Goal: Navigation & Orientation: Find specific page/section

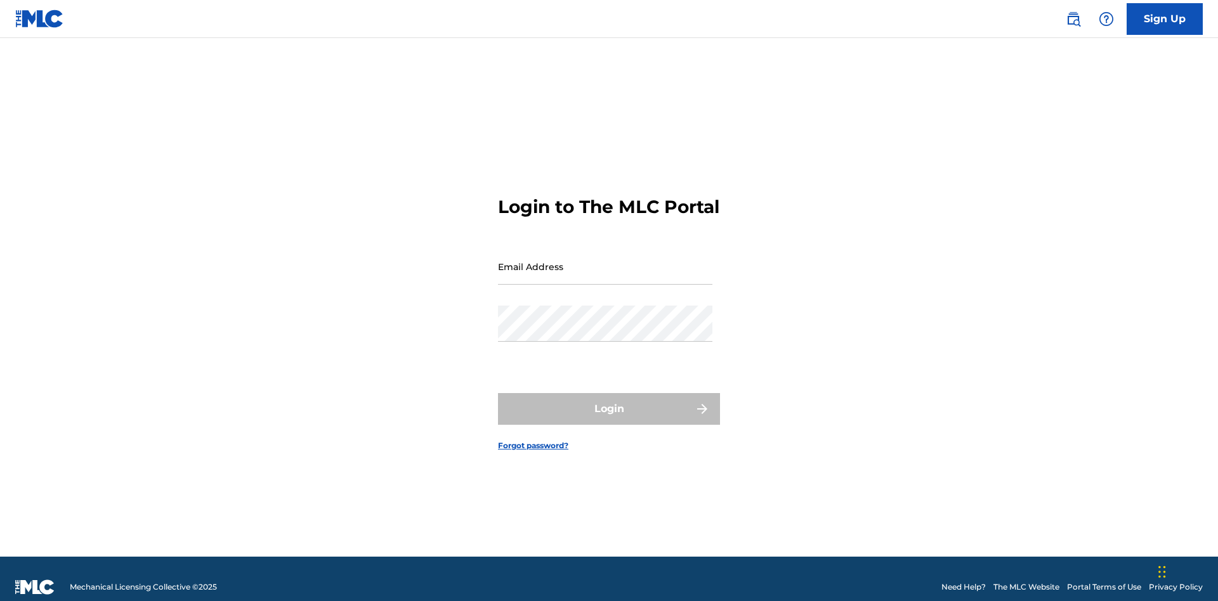
scroll to position [16, 0]
click at [605, 261] on input "Email Address" at bounding box center [605, 267] width 214 height 36
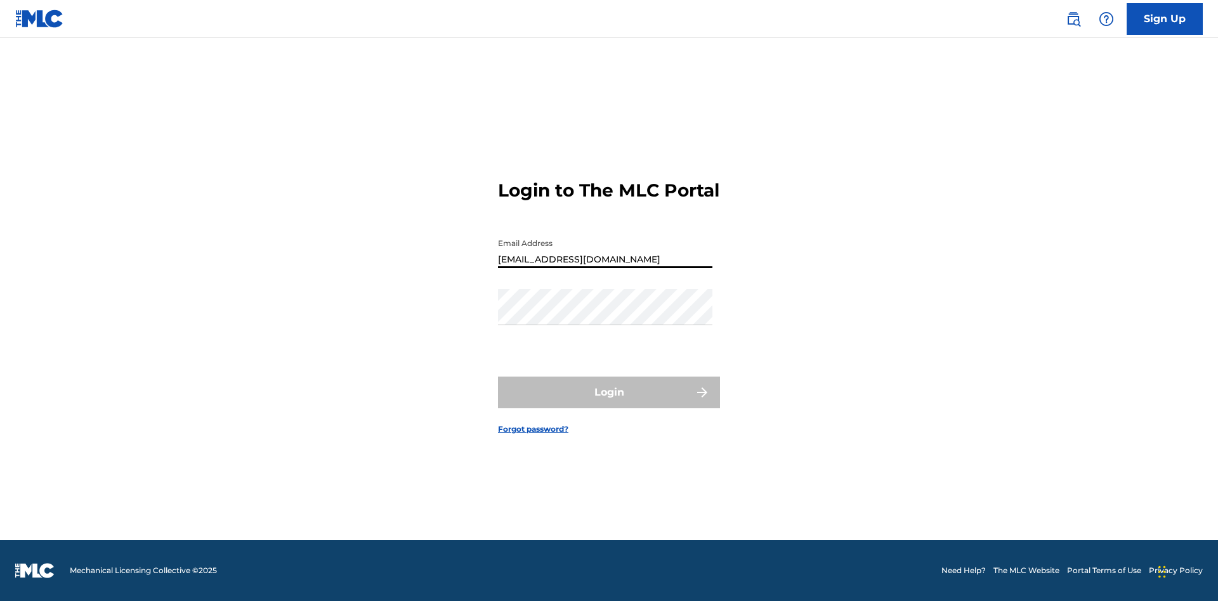
type input "[EMAIL_ADDRESS][DOMAIN_NAME]"
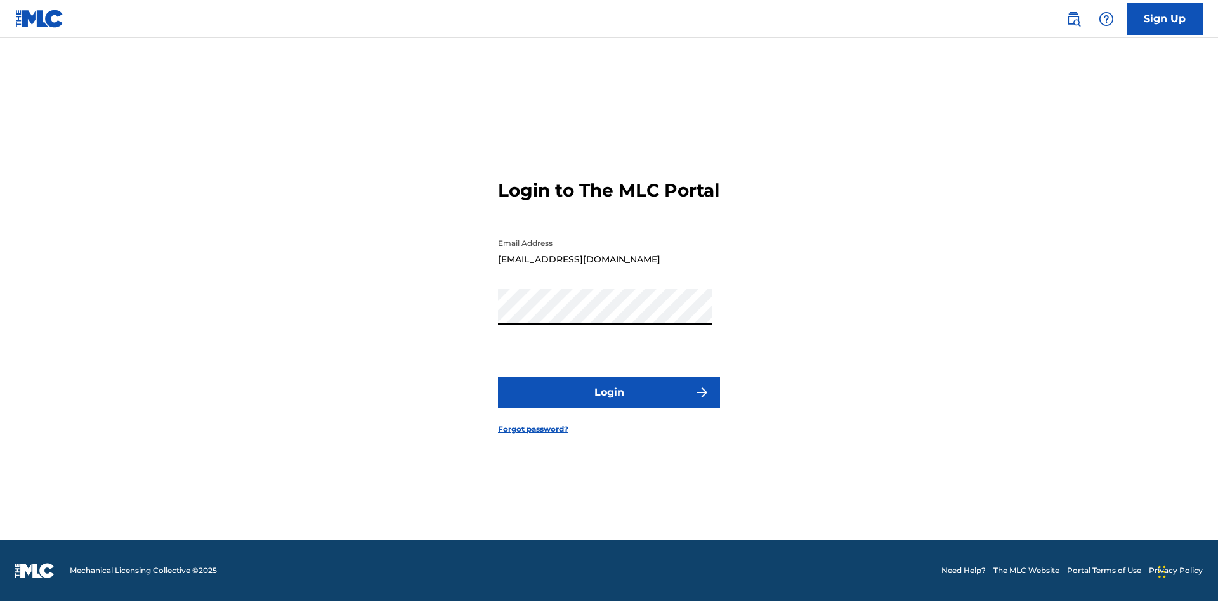
click at [609, 403] on button "Login" at bounding box center [609, 393] width 222 height 32
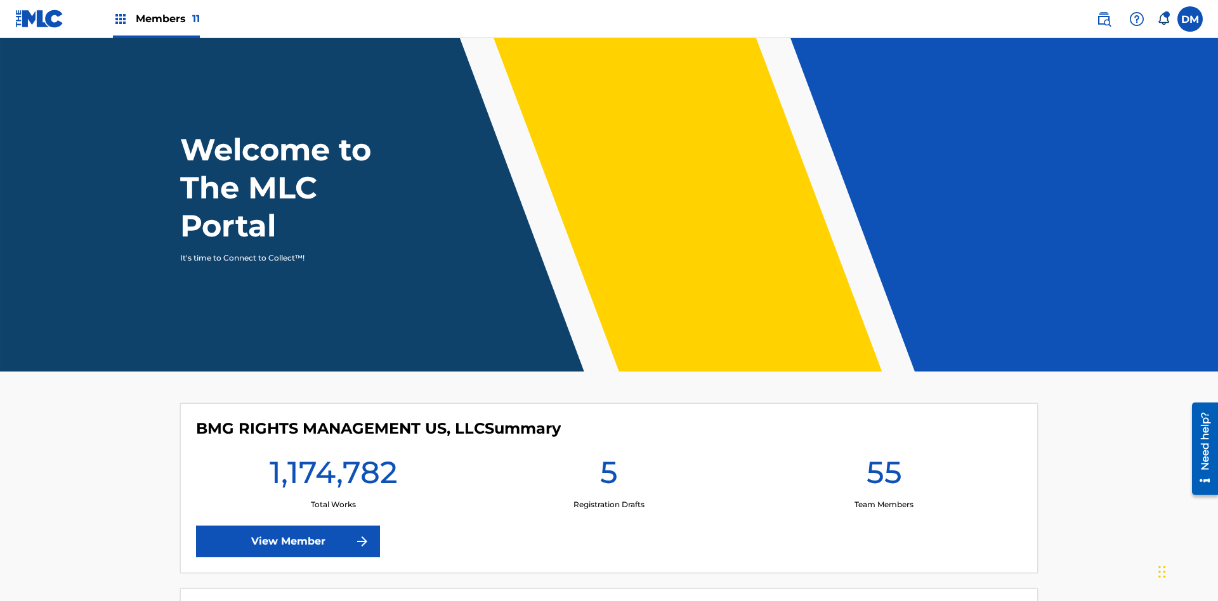
click at [156, 18] on span "Members 11" at bounding box center [168, 18] width 64 height 15
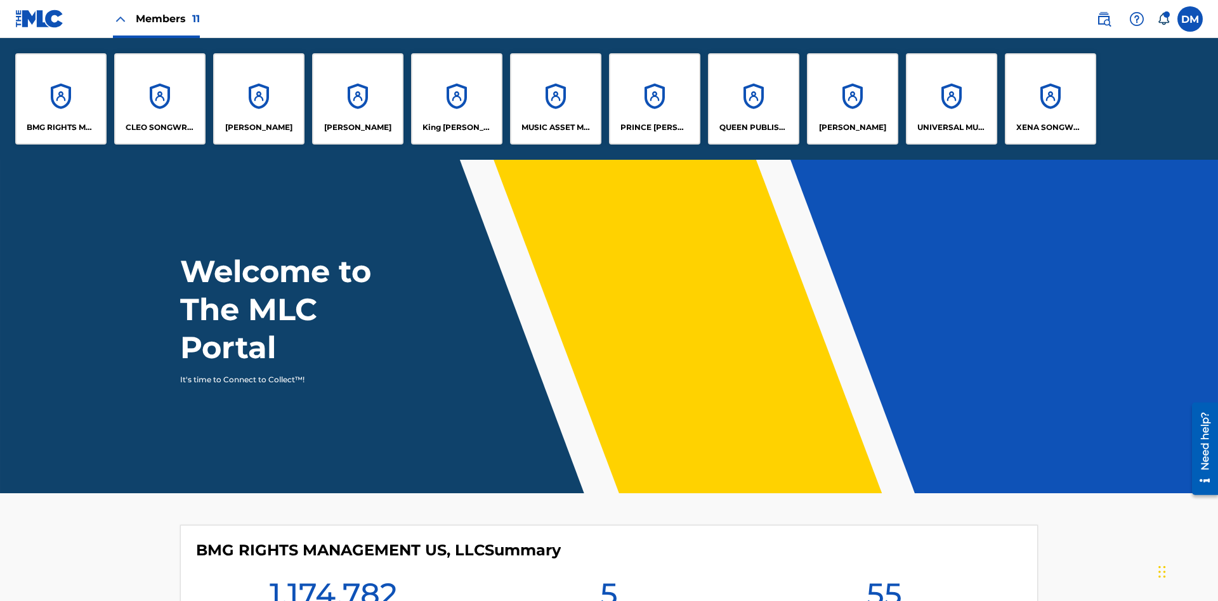
click at [951, 127] on p "UNIVERSAL MUSIC PUB GROUP" at bounding box center [951, 127] width 69 height 11
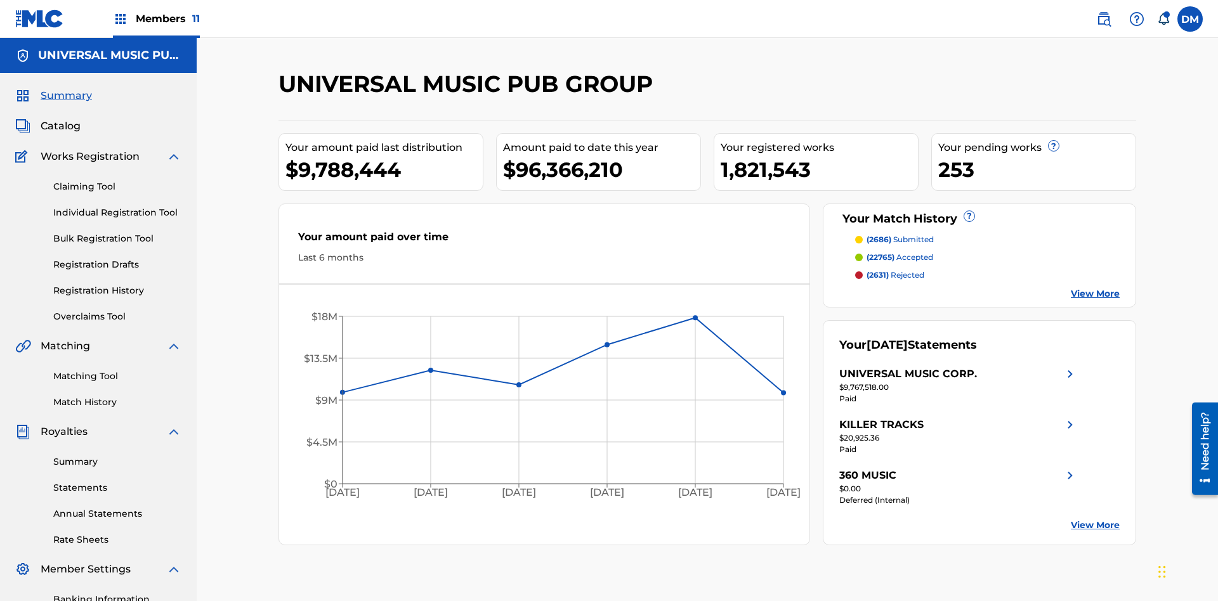
click at [117, 593] on link "Banking Information" at bounding box center [117, 599] width 128 height 13
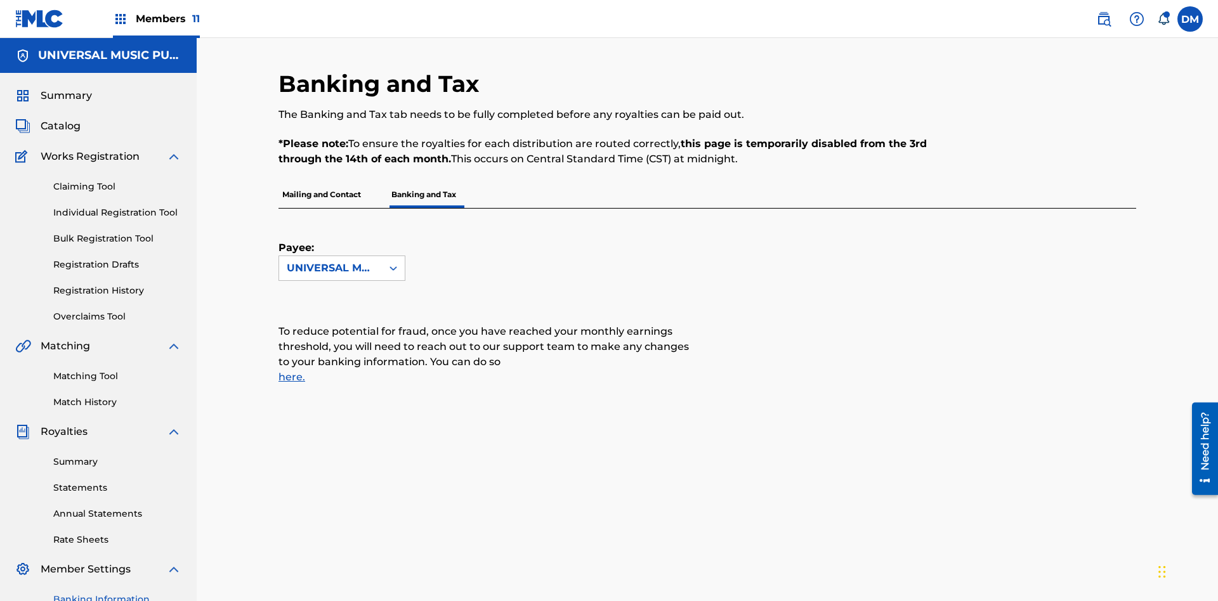
scroll to position [231, 0]
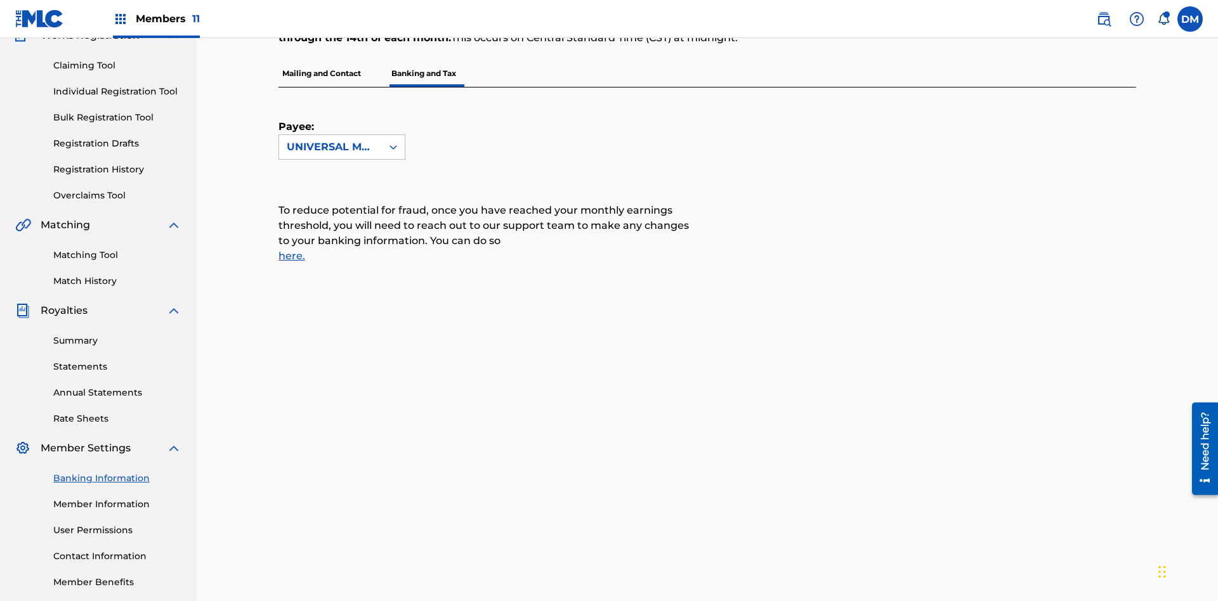
click at [156, 18] on span "Members 11" at bounding box center [168, 18] width 64 height 15
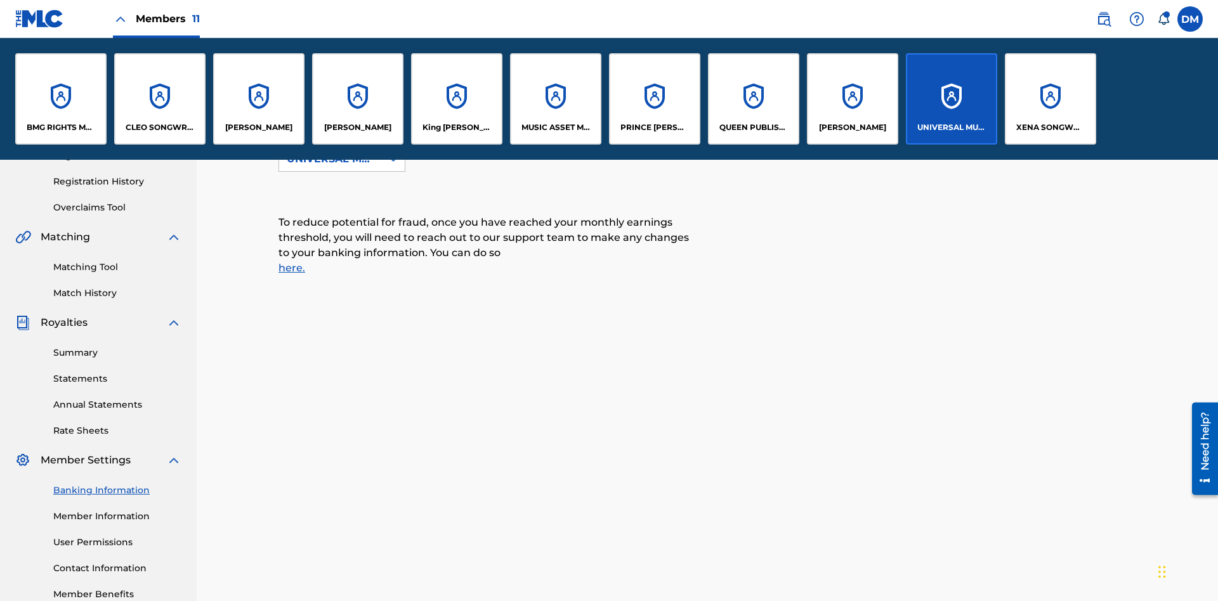
click at [852, 127] on p "[PERSON_NAME]" at bounding box center [852, 127] width 67 height 11
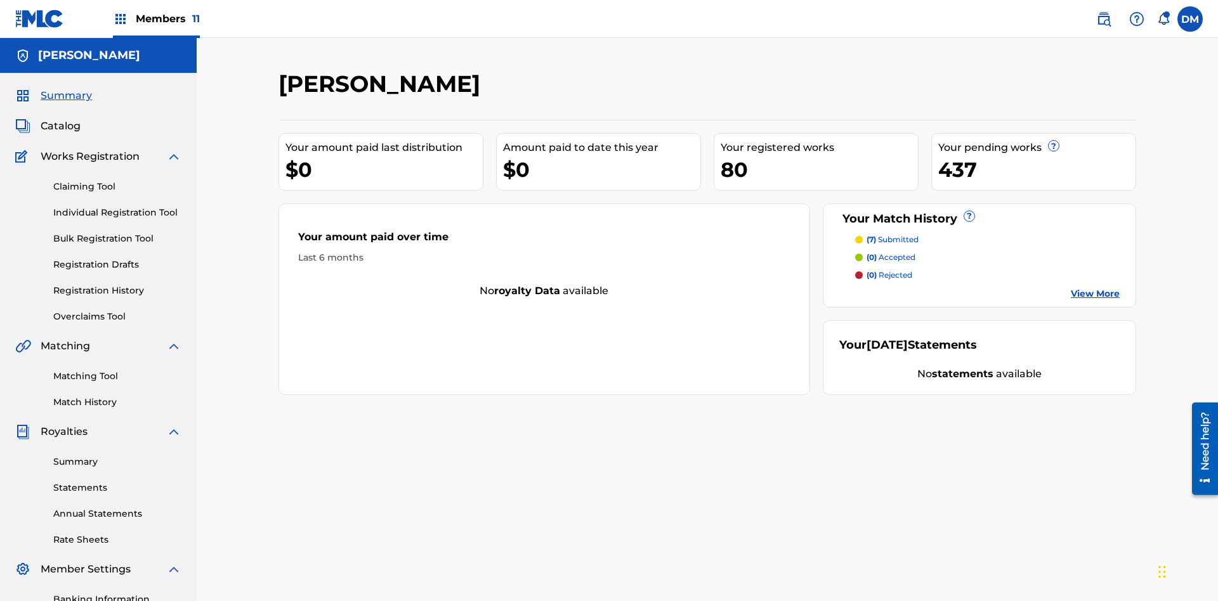
click at [117, 593] on link "Banking Information" at bounding box center [117, 599] width 128 height 13
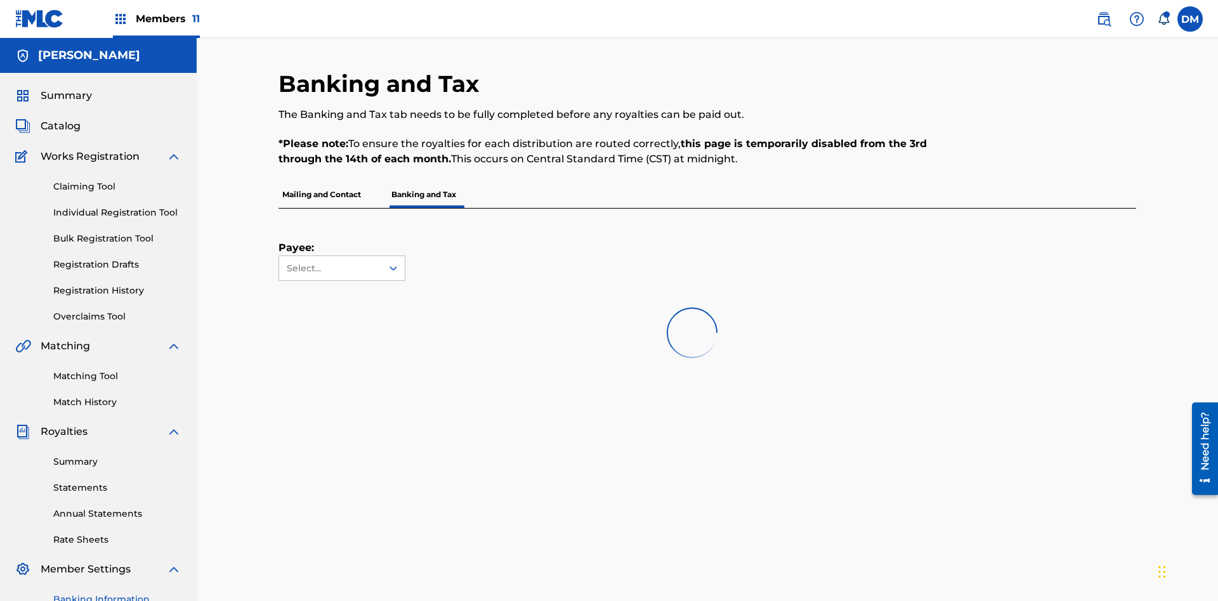
click at [156, 18] on span "Members 11" at bounding box center [168, 18] width 64 height 15
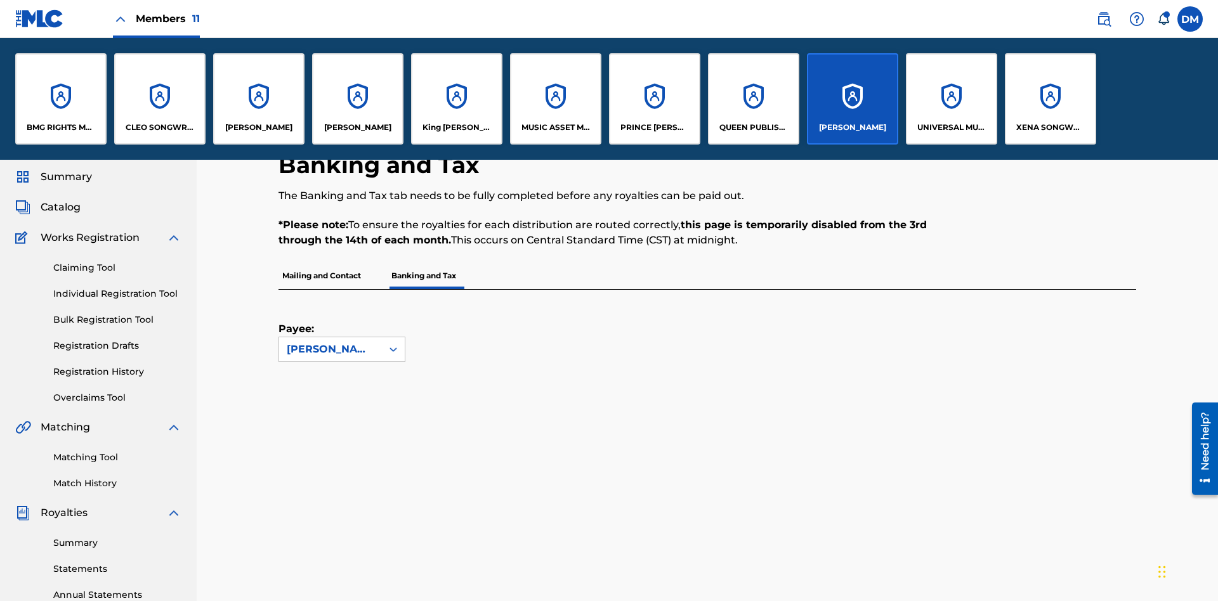
click at [456, 127] on p "King [PERSON_NAME]" at bounding box center [456, 127] width 69 height 11
